Goal: Information Seeking & Learning: Learn about a topic

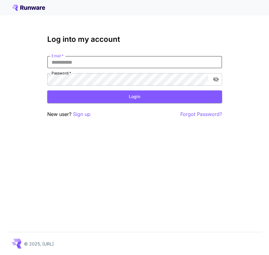
type input "**********"
click at [134, 96] on button "Login" at bounding box center [134, 96] width 175 height 13
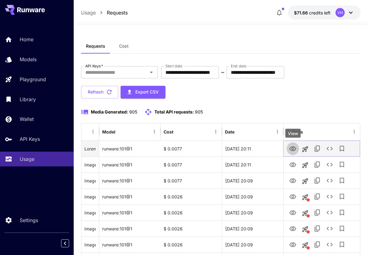
click at [269, 148] on icon "View" at bounding box center [293, 148] width 7 height 5
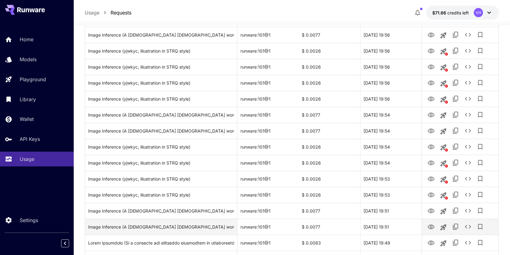
scroll to position [699, 0]
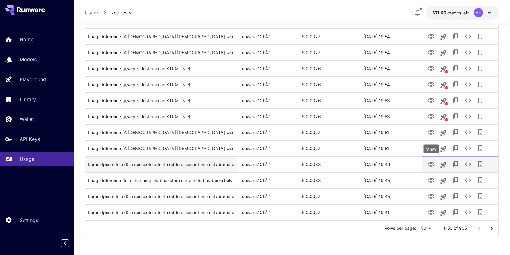
click at [269, 165] on icon "View" at bounding box center [430, 164] width 7 height 7
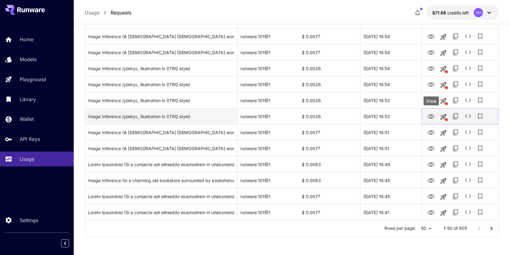
click at [269, 116] on button "View" at bounding box center [431, 116] width 12 height 13
click at [269, 115] on icon "View" at bounding box center [430, 116] width 7 height 7
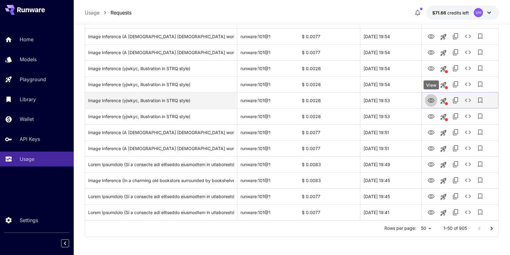
click at [269, 101] on icon "View" at bounding box center [431, 100] width 7 height 5
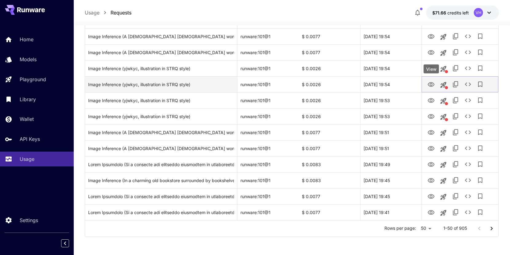
click at [269, 81] on icon "View" at bounding box center [430, 84] width 7 height 7
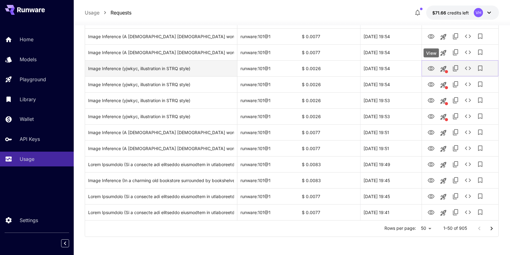
click at [269, 67] on icon "View" at bounding box center [430, 68] width 7 height 7
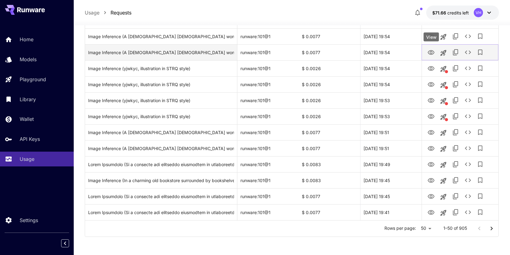
click at [269, 52] on icon "View" at bounding box center [431, 52] width 7 height 5
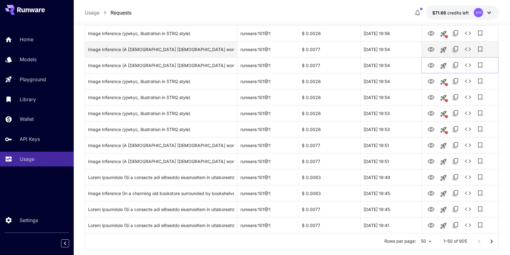
scroll to position [685, 0]
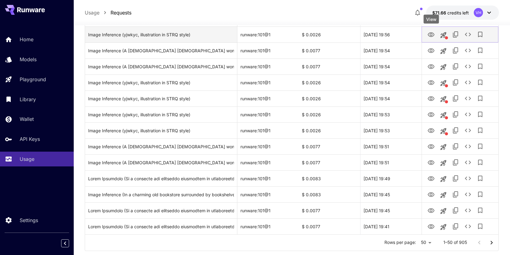
click at [269, 36] on icon "View" at bounding box center [430, 34] width 7 height 7
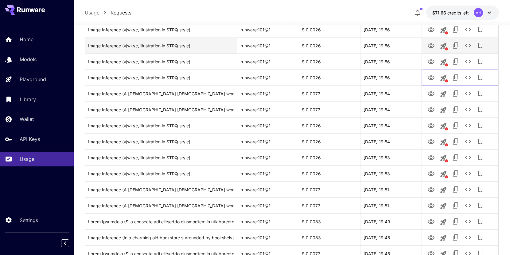
scroll to position [616, 0]
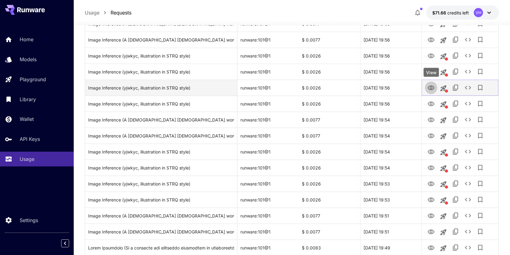
click at [269, 89] on icon "View" at bounding box center [431, 87] width 7 height 5
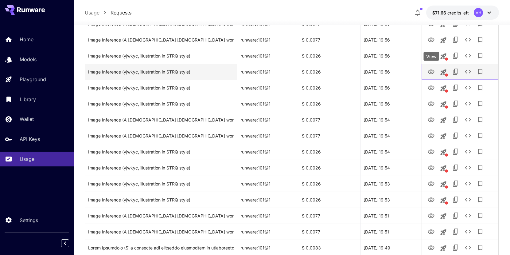
click at [269, 71] on icon "View" at bounding box center [430, 71] width 7 height 7
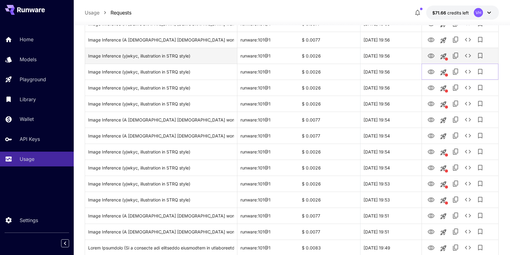
scroll to position [576, 0]
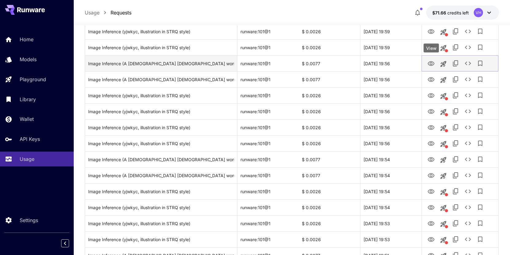
click at [269, 63] on icon "View" at bounding box center [430, 63] width 7 height 7
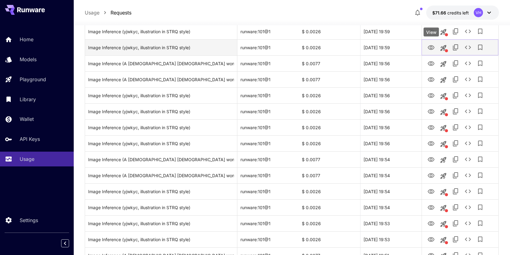
click at [269, 49] on icon "View" at bounding box center [431, 47] width 7 height 5
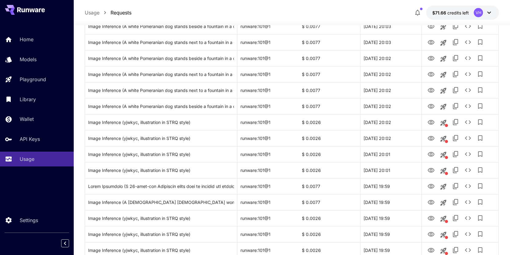
scroll to position [0, 0]
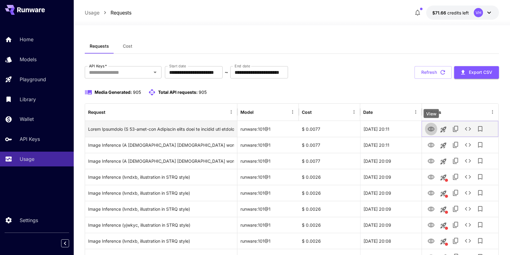
click at [434, 128] on icon "View" at bounding box center [431, 128] width 7 height 5
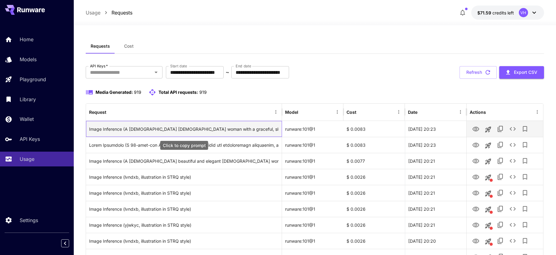
click at [232, 130] on div "Image Inference (A 30-year-old Hungarian woman with a graceful, slender build a…" at bounding box center [183, 129] width 189 height 16
